Goal: Task Accomplishment & Management: Use online tool/utility

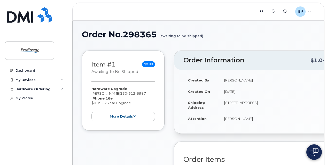
drag, startPoint x: 119, startPoint y: 93, endPoint x: 146, endPoint y: 93, distance: 27.6
click at [146, 93] on div "Hardware Upgrade [PERSON_NAME] [PHONE_NUMBER] iPhone 16e $0.99 - 2 Year Upgrade…" at bounding box center [122, 103] width 63 height 35
drag, startPoint x: 146, startPoint y: 93, endPoint x: 149, endPoint y: 98, distance: 5.8
click at [149, 98] on div "Hardware Upgrade [PERSON_NAME] [PHONE_NUMBER] iPhone 16e $0.99 - 2 Year Upgrade…" at bounding box center [122, 103] width 63 height 35
click at [121, 71] on small "awaiting to be shipped" at bounding box center [114, 71] width 47 height 5
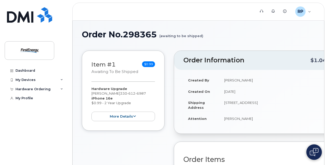
click at [124, 76] on div "Item #1 awaiting to be shipped $0.99" at bounding box center [122, 68] width 63 height 17
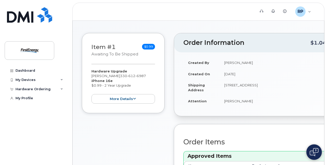
scroll to position [26, 0]
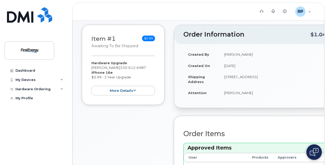
drag, startPoint x: 255, startPoint y: 55, endPoint x: 223, endPoint y: 55, distance: 32.0
click at [223, 55] on td "Lanette Aparicio" at bounding box center [274, 54] width 110 height 11
drag, startPoint x: 223, startPoint y: 55, endPoint x: 229, endPoint y: 55, distance: 5.7
copy td "[PERSON_NAME]"
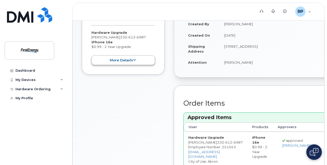
scroll to position [0, 0]
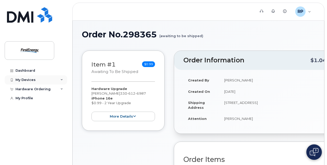
click at [45, 79] on div "My Devices" at bounding box center [36, 79] width 62 height 9
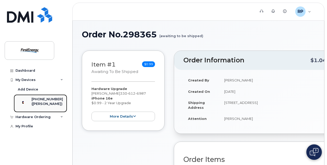
click at [53, 104] on div "([PERSON_NAME])" at bounding box center [46, 104] width 31 height 5
